Goal: Transaction & Acquisition: Purchase product/service

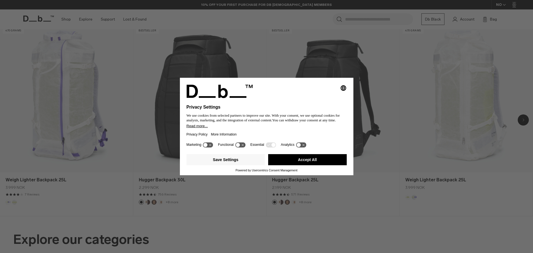
click at [300, 160] on button "Accept All" at bounding box center [307, 159] width 79 height 11
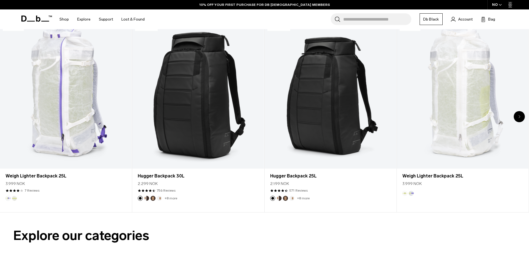
click at [520, 117] on div "Next slide" at bounding box center [518, 116] width 11 height 11
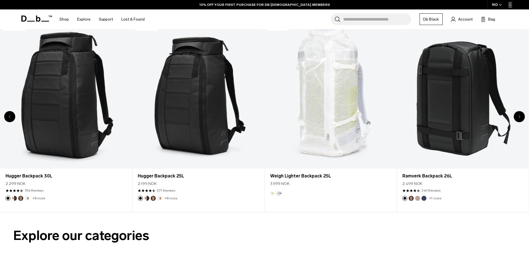
click at [520, 117] on div "Next slide" at bounding box center [518, 116] width 11 height 11
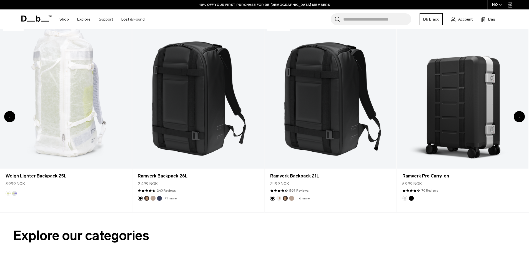
click at [520, 117] on div "Next slide" at bounding box center [518, 116] width 11 height 11
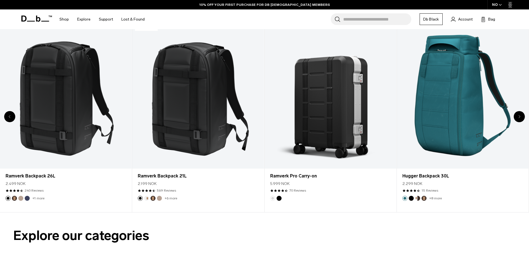
click at [520, 117] on div "Next slide" at bounding box center [518, 116] width 11 height 11
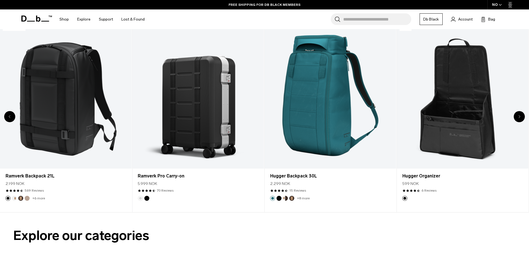
click at [519, 116] on icon "Next slide" at bounding box center [518, 116] width 1 height 2
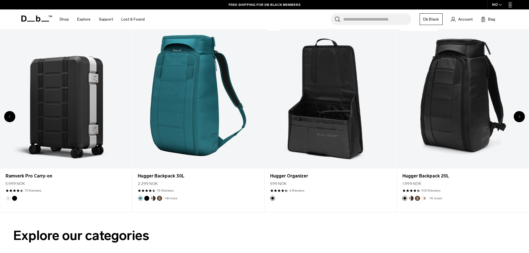
click at [519, 116] on icon "Next slide" at bounding box center [518, 116] width 1 height 2
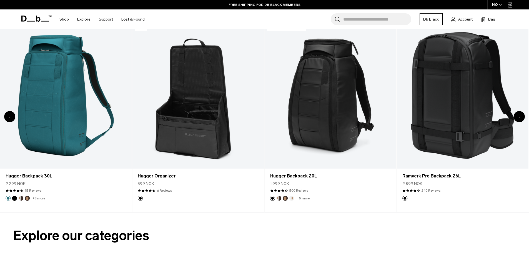
click at [519, 116] on icon "Next slide" at bounding box center [518, 116] width 1 height 2
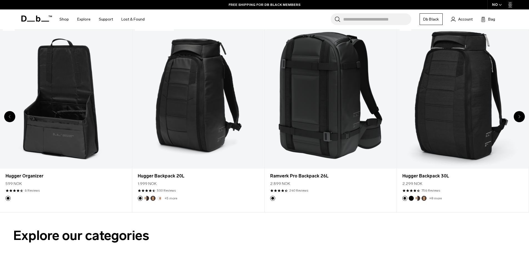
click at [519, 116] on icon "Next slide" at bounding box center [518, 116] width 1 height 2
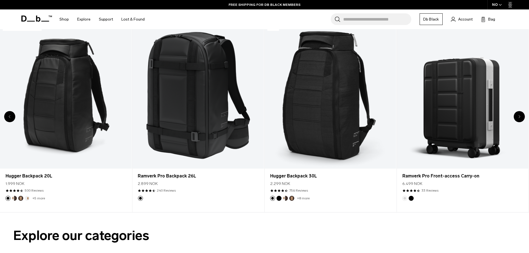
click at [519, 116] on icon "Next slide" at bounding box center [518, 116] width 1 height 2
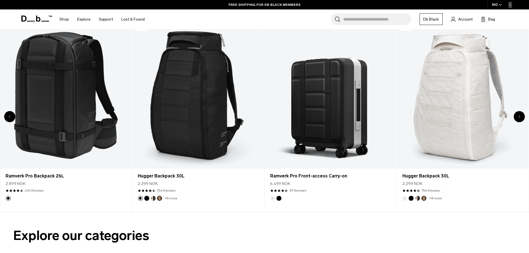
click at [519, 116] on icon "Next slide" at bounding box center [518, 116] width 1 height 2
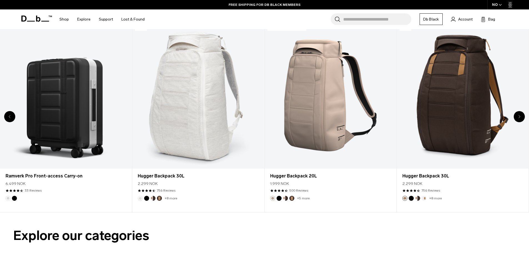
click at [519, 116] on icon "Next slide" at bounding box center [518, 116] width 1 height 2
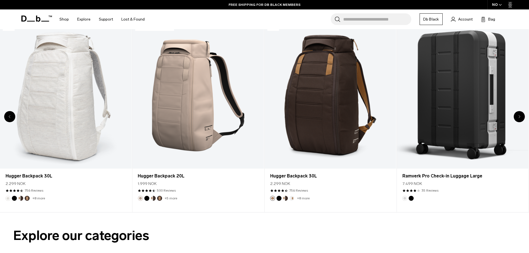
click at [519, 116] on icon "Next slide" at bounding box center [518, 116] width 1 height 2
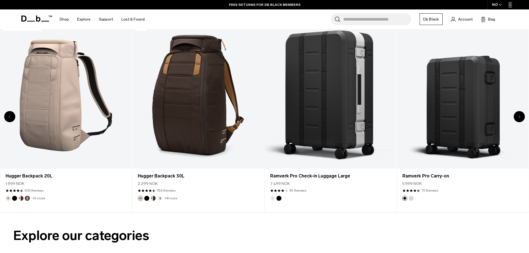
click at [519, 116] on icon "Next slide" at bounding box center [518, 116] width 1 height 2
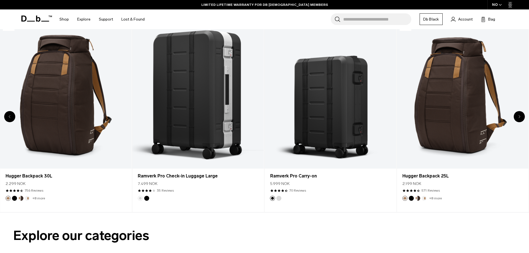
click at [519, 116] on icon "Next slide" at bounding box center [518, 116] width 1 height 2
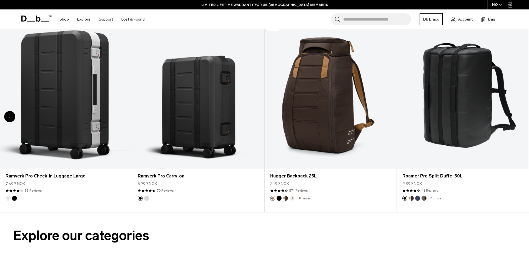
click at [519, 116] on link "Roamer Pro Split Duffel 50L" at bounding box center [462, 95] width 132 height 146
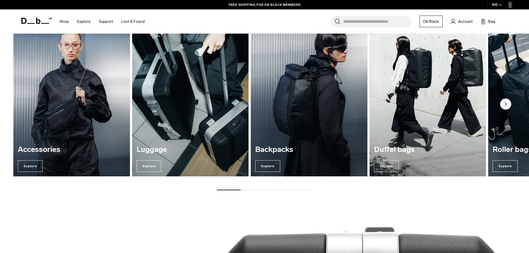
scroll to position [499, 0]
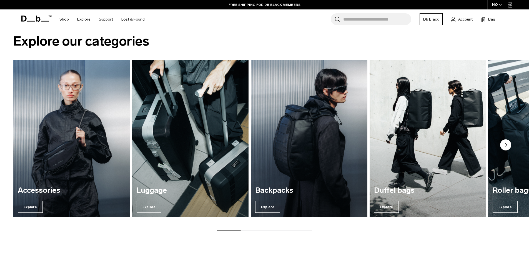
click at [185, 157] on img "2 / 7" at bounding box center [190, 138] width 120 height 162
click at [198, 130] on img "2 / 7" at bounding box center [190, 138] width 120 height 162
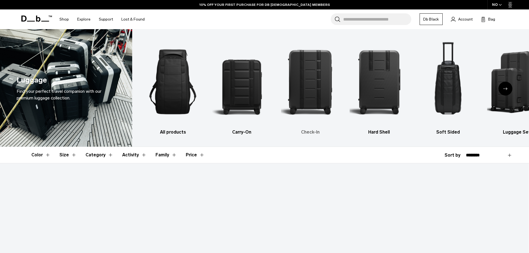
click at [317, 86] on img "3 / 6" at bounding box center [310, 81] width 59 height 89
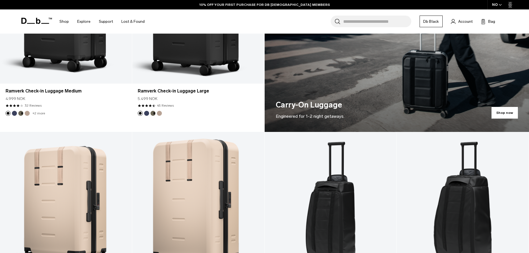
scroll to position [333, 0]
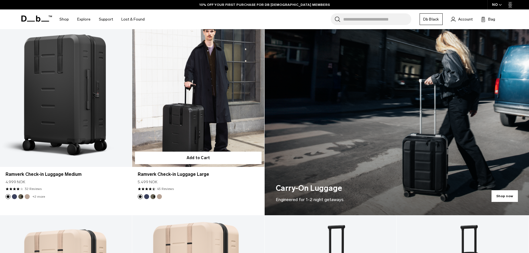
click at [191, 98] on link "Ramverk Check-in Luggage Large" at bounding box center [198, 93] width 132 height 146
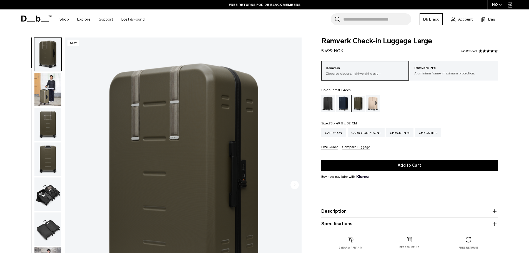
scroll to position [28, 0]
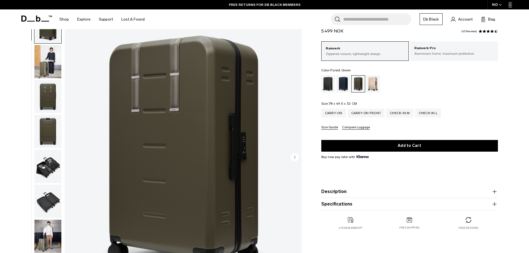
click at [293, 158] on circle "Next slide" at bounding box center [294, 157] width 8 height 8
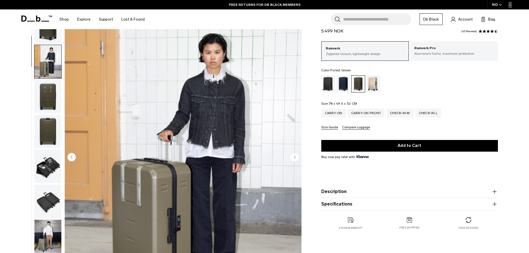
scroll to position [35, 0]
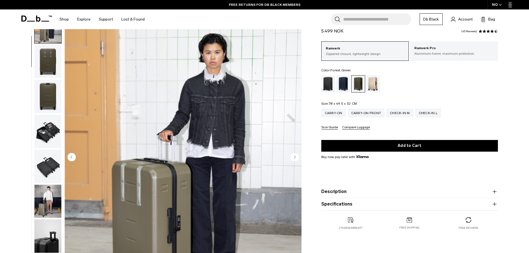
click at [295, 157] on icon "Next slide" at bounding box center [294, 157] width 1 height 2
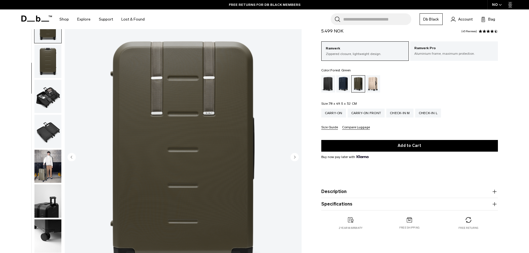
click at [295, 157] on icon "Next slide" at bounding box center [294, 157] width 1 height 2
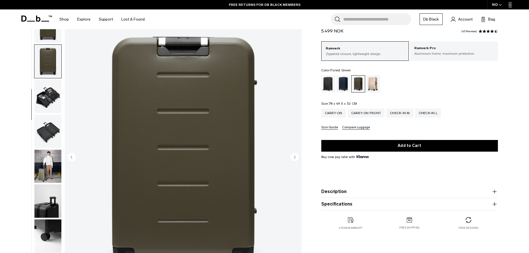
scroll to position [87, 0]
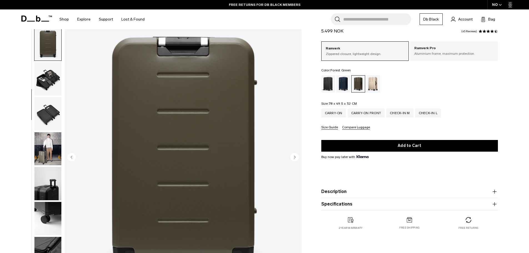
click at [295, 157] on icon "Next slide" at bounding box center [294, 157] width 1 height 2
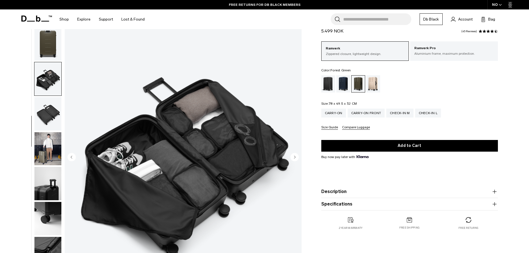
click at [295, 157] on icon "Next slide" at bounding box center [294, 157] width 1 height 2
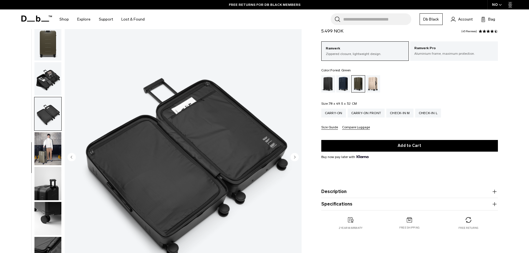
click at [295, 157] on icon "Next slide" at bounding box center [294, 157] width 1 height 2
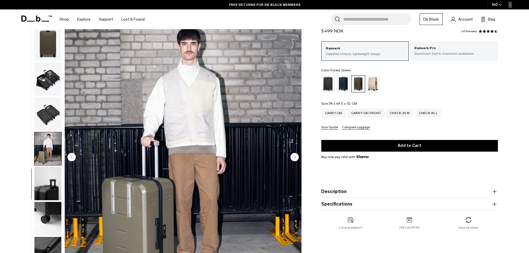
click at [295, 157] on icon "Next slide" at bounding box center [294, 157] width 1 height 2
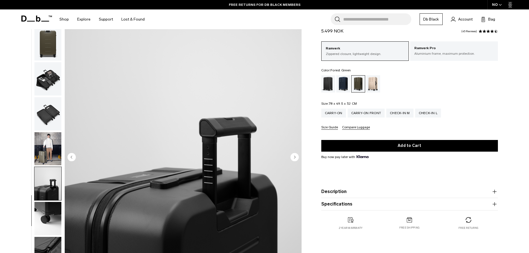
click at [295, 157] on icon "Next slide" at bounding box center [294, 157] width 1 height 2
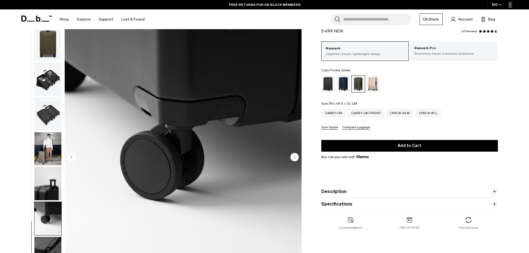
click at [295, 157] on icon "Next slide" at bounding box center [294, 157] width 1 height 2
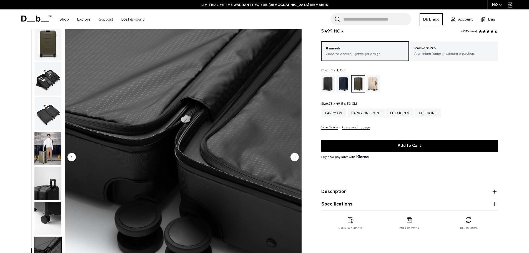
click at [330, 81] on div "Black Out" at bounding box center [328, 83] width 14 height 17
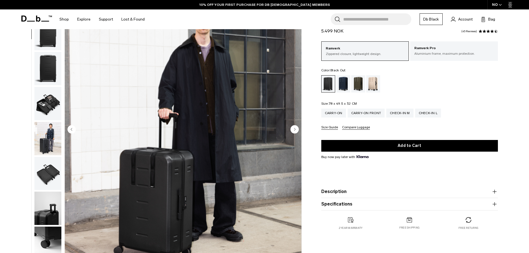
click at [295, 130] on circle "Next slide" at bounding box center [294, 129] width 8 height 8
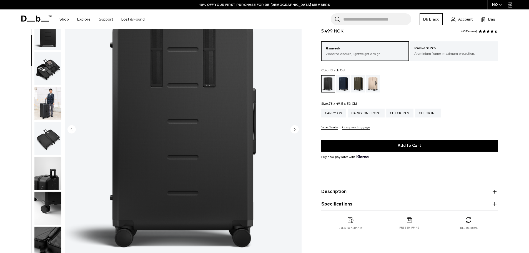
click at [295, 130] on circle "Next slide" at bounding box center [294, 129] width 8 height 8
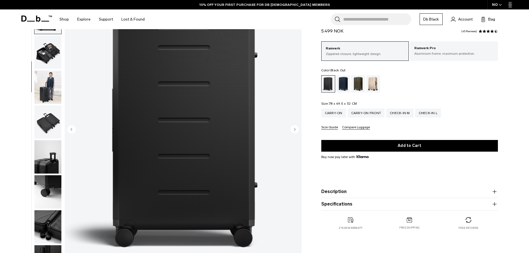
click at [295, 130] on circle "Next slide" at bounding box center [294, 129] width 8 height 8
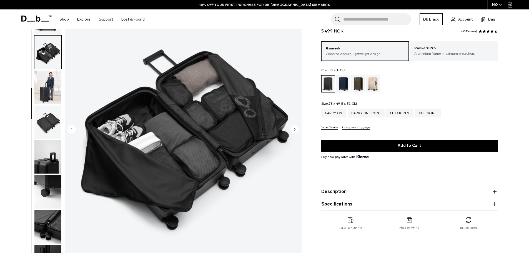
scroll to position [87, 0]
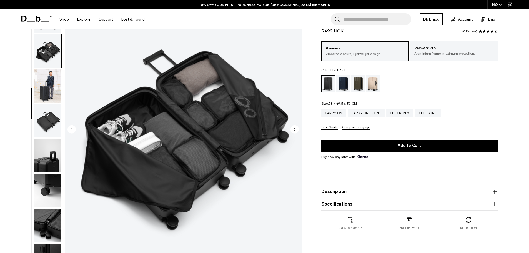
click at [295, 130] on circle "Next slide" at bounding box center [294, 129] width 8 height 8
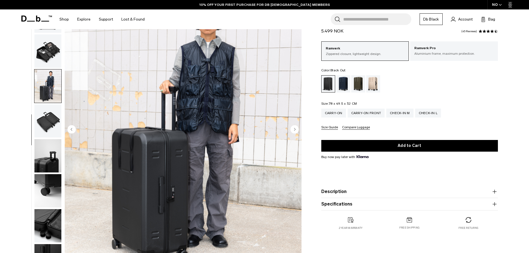
click at [295, 130] on circle "Next slide" at bounding box center [294, 129] width 8 height 8
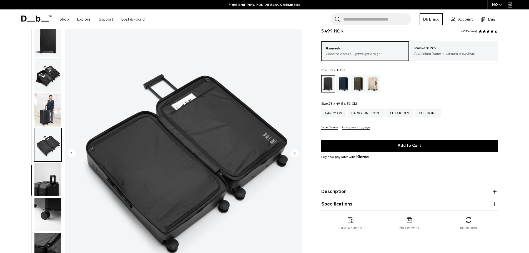
scroll to position [0, 0]
